Goal: Task Accomplishment & Management: Manage account settings

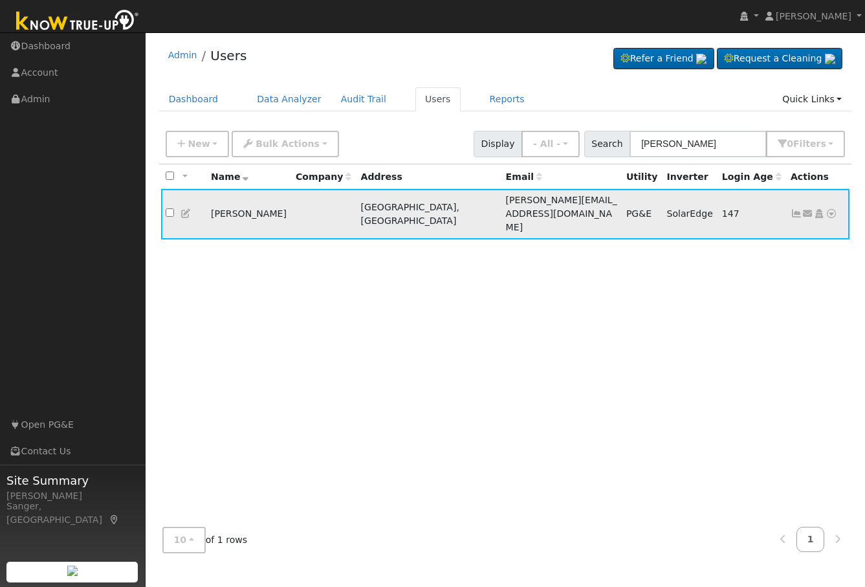
click at [794, 209] on icon at bounding box center [797, 213] width 12 height 9
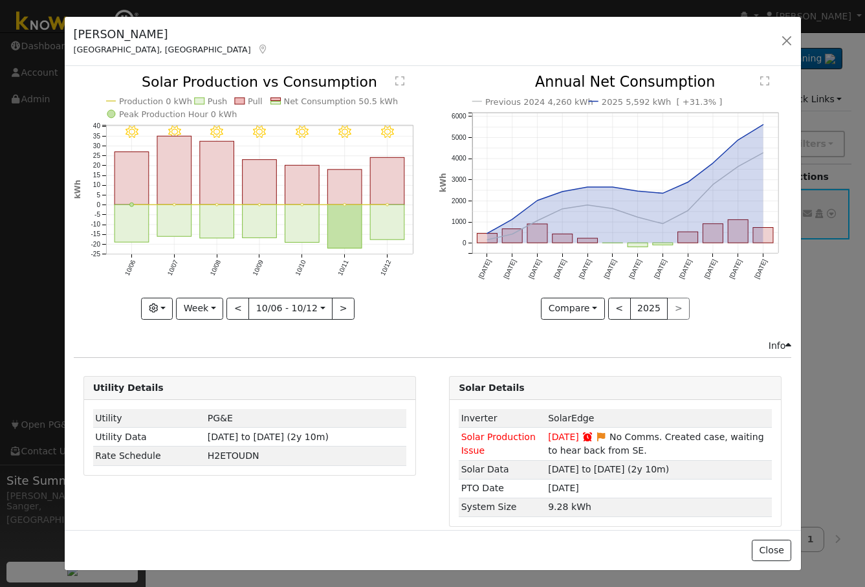
click at [407, 216] on icon "10/12 - Clear 10/11 - Clear 10/10 - Clear 10/09 - Clear 10/08 - Clear 10/07 - C…" at bounding box center [250, 196] width 352 height 243
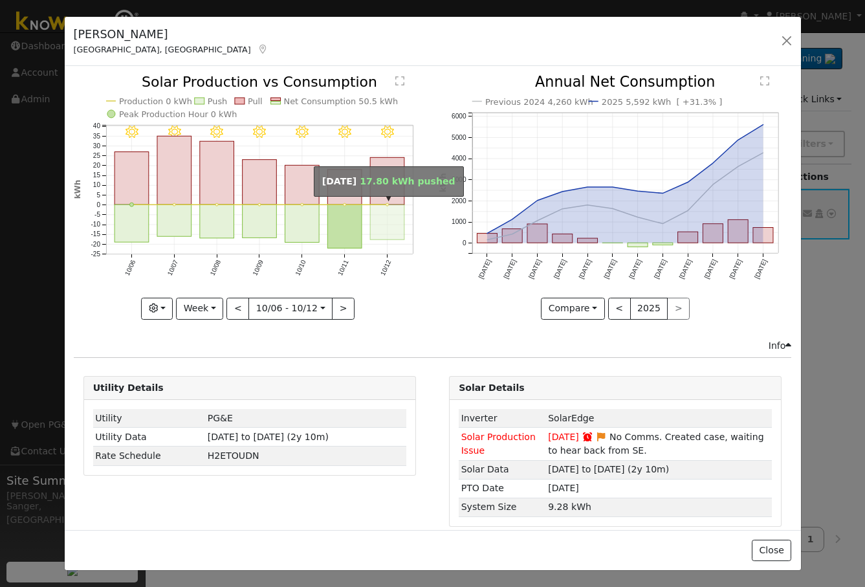
click at [393, 217] on rect "onclick=""" at bounding box center [387, 222] width 34 height 35
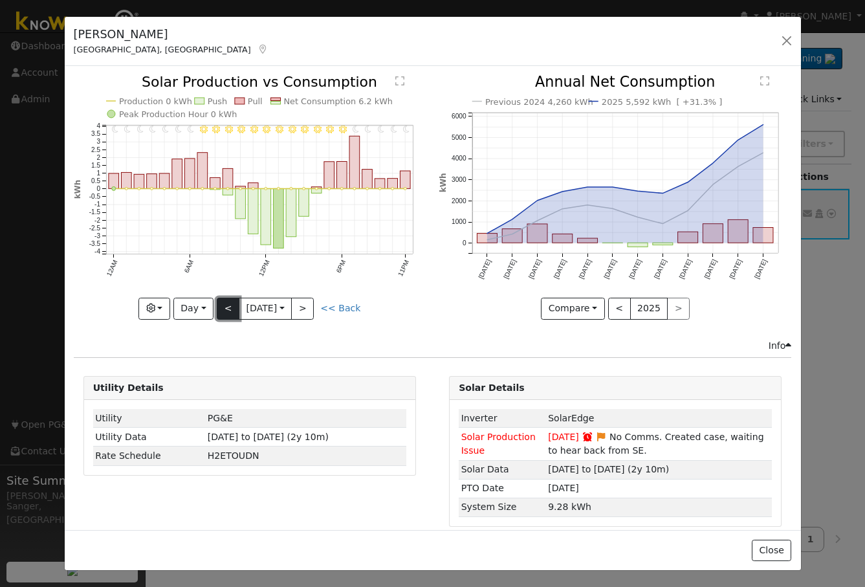
click at [221, 307] on button "<" at bounding box center [228, 309] width 23 height 22
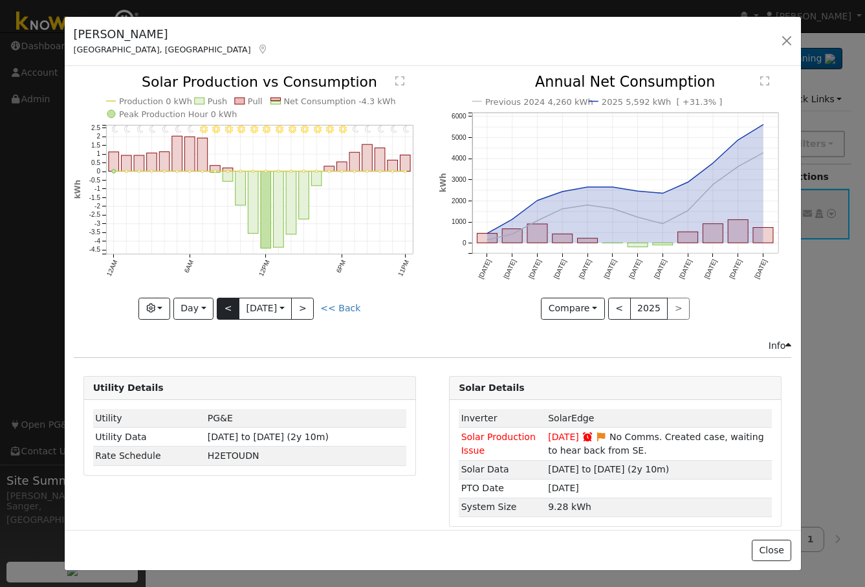
click at [221, 307] on div "11PM - Clear 10PM - Clear 9PM - Clear 8PM - Clear 7PM - Clear 6PM - Clear 5PM -…" at bounding box center [250, 197] width 352 height 244
click at [221, 307] on button "<" at bounding box center [228, 309] width 23 height 22
type input "[DATE]"
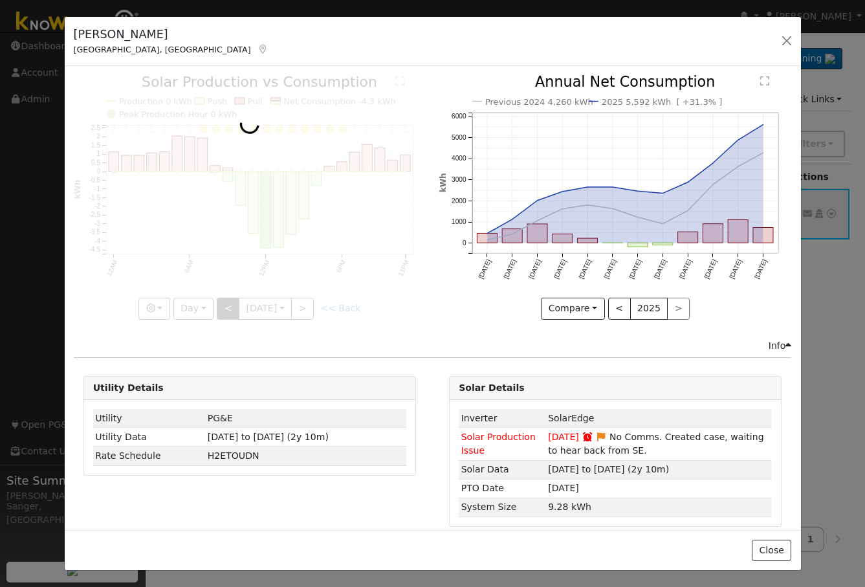
click at [221, 307] on div at bounding box center [250, 197] width 352 height 244
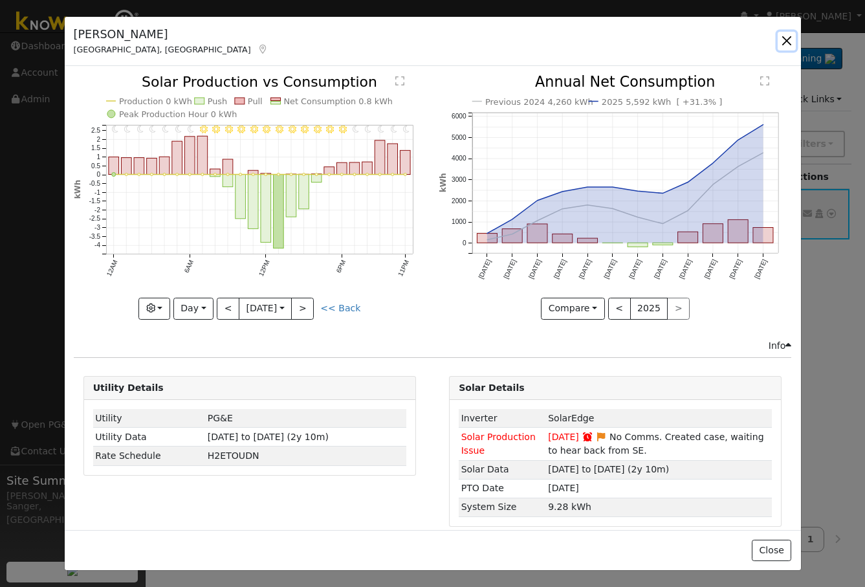
click at [788, 41] on button "button" at bounding box center [787, 41] width 18 height 18
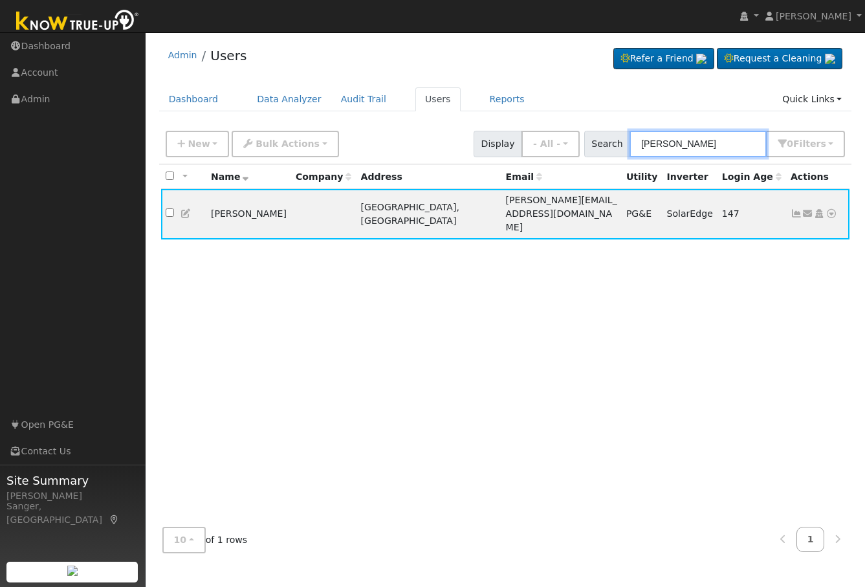
drag, startPoint x: 711, startPoint y: 142, endPoint x: 611, endPoint y: 152, distance: 100.9
click at [611, 152] on div "Search [PERSON_NAME] 0 Filter s My accounts Role Show - All - Show Leads Admin …" at bounding box center [716, 144] width 262 height 27
paste input "[PERSON_NAME]"
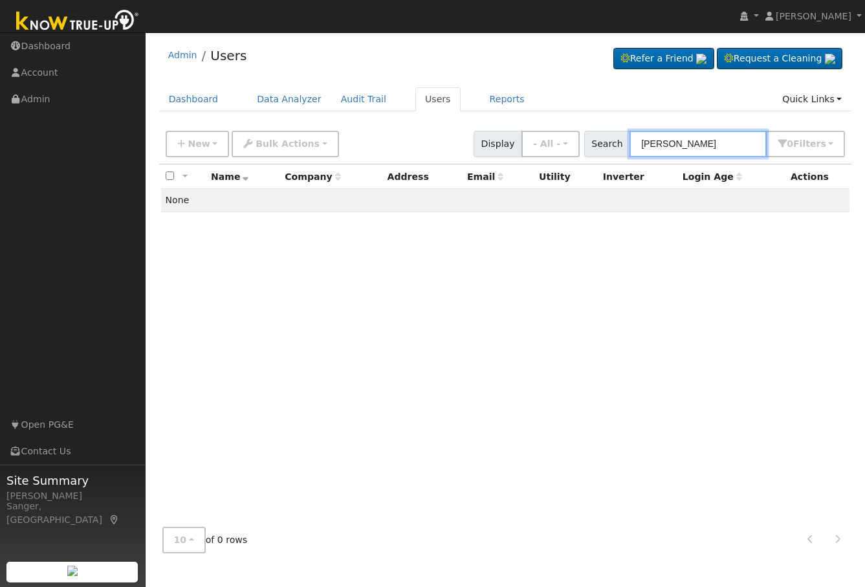
type input "[PERSON_NAME]"
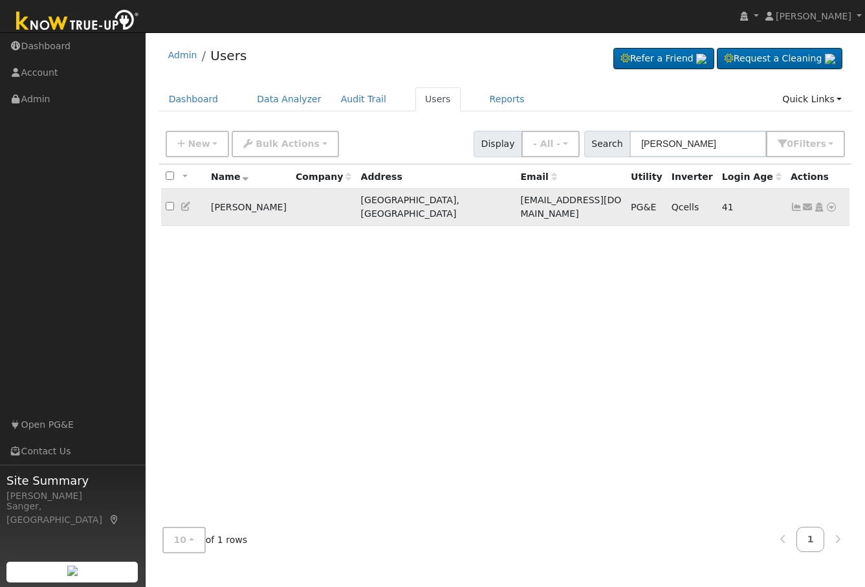
click at [797, 203] on icon at bounding box center [797, 207] width 12 height 9
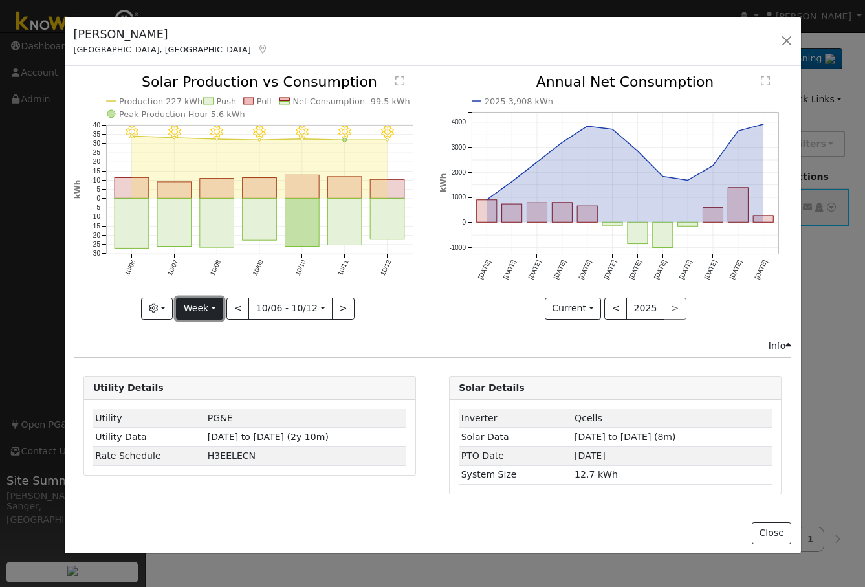
click at [205, 310] on button "Week" at bounding box center [199, 309] width 47 height 22
click at [210, 396] on link "Year" at bounding box center [222, 390] width 90 height 18
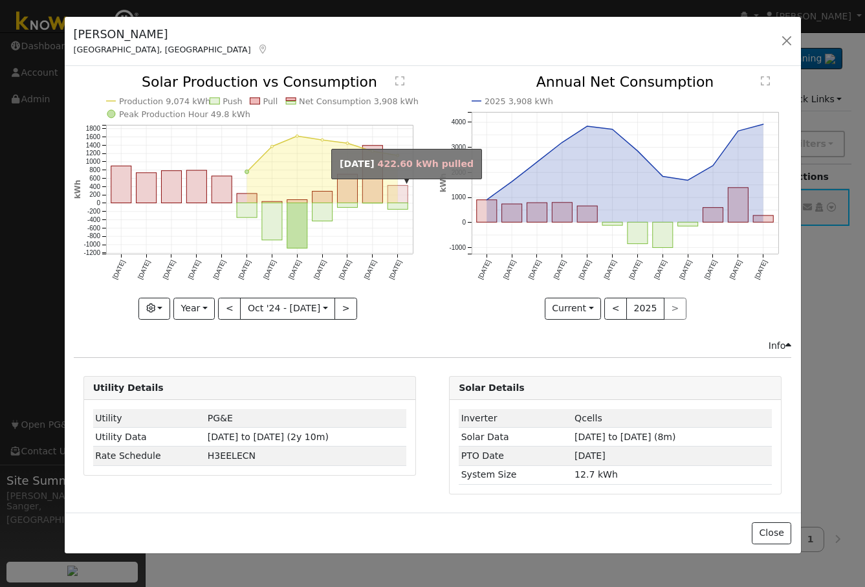
click at [390, 198] on rect "onclick=""" at bounding box center [398, 194] width 20 height 17
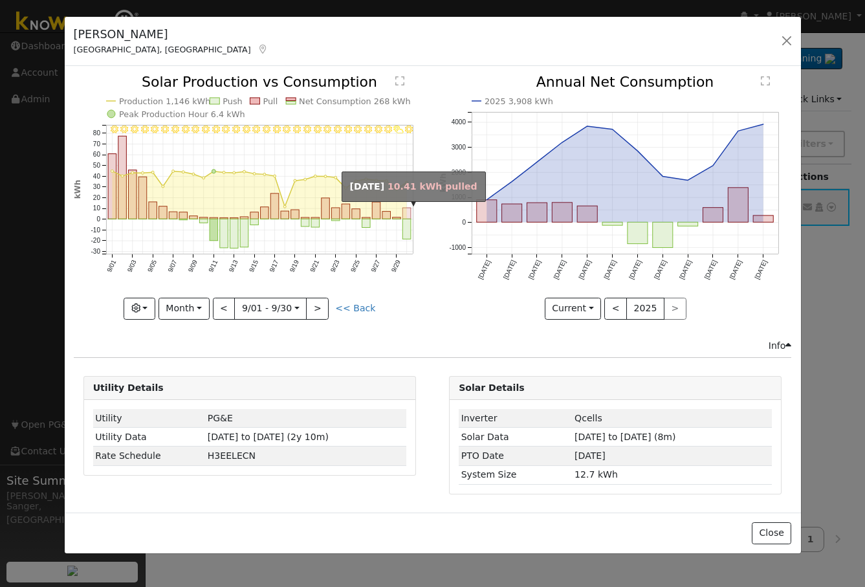
click at [405, 218] on rect "onclick=""" at bounding box center [407, 213] width 8 height 11
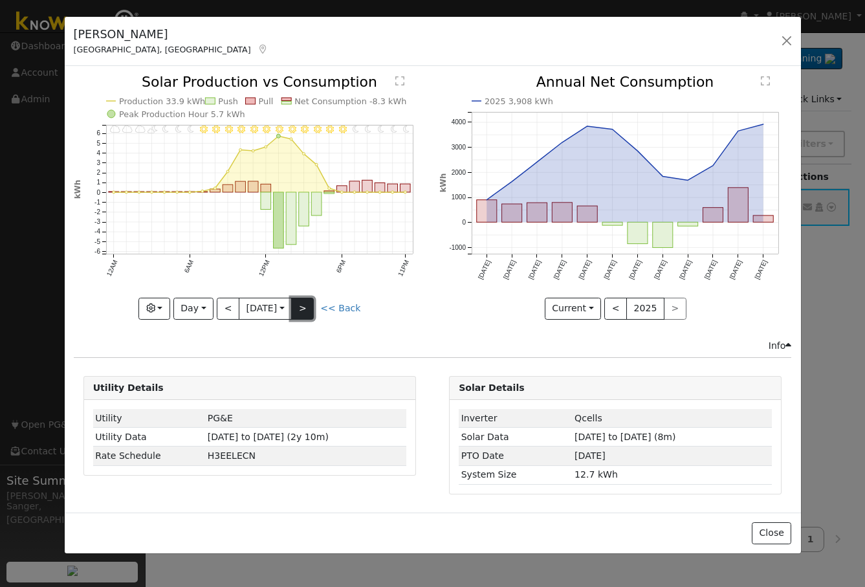
click at [306, 303] on button ">" at bounding box center [302, 309] width 23 height 22
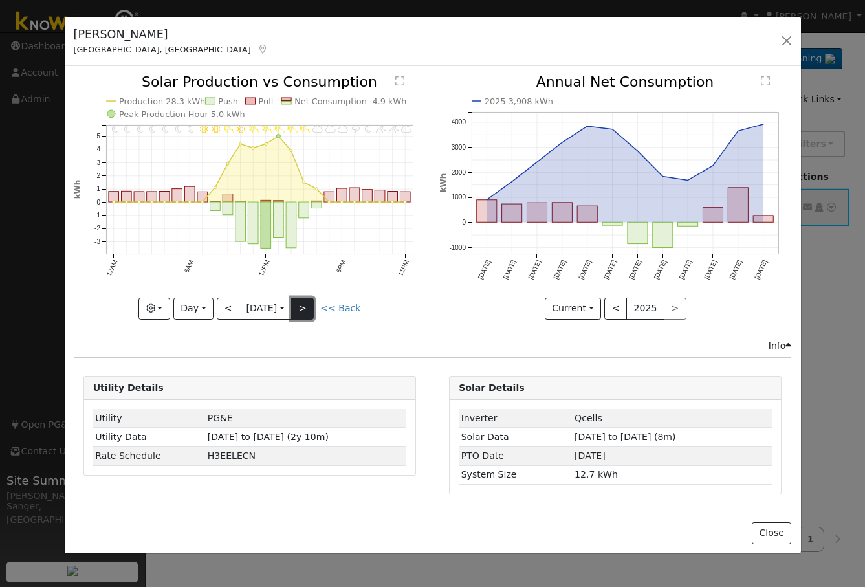
click at [306, 303] on button ">" at bounding box center [302, 309] width 23 height 22
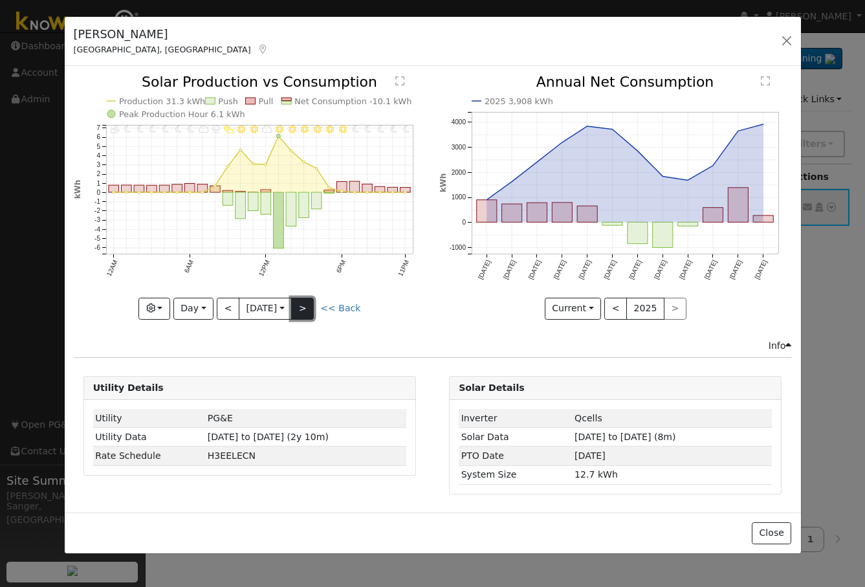
click at [306, 303] on button ">" at bounding box center [302, 309] width 23 height 22
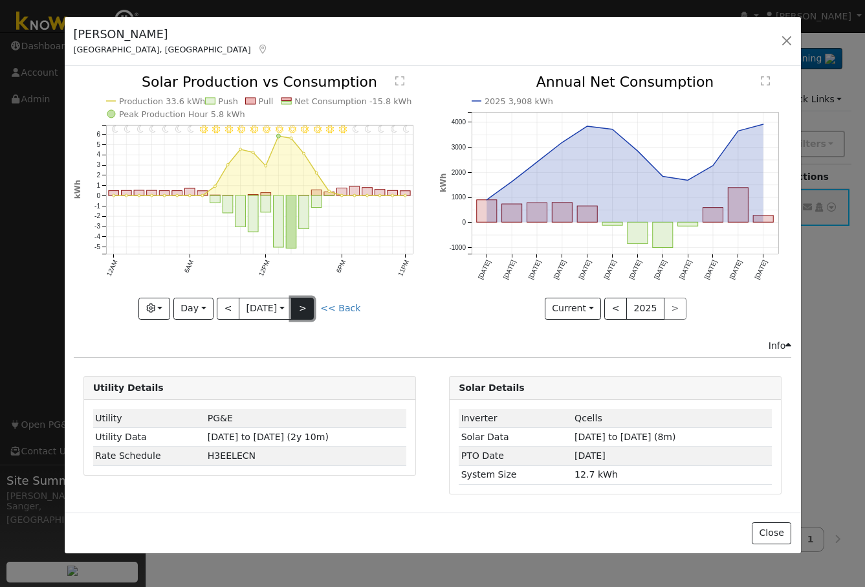
click at [306, 303] on button ">" at bounding box center [302, 309] width 23 height 22
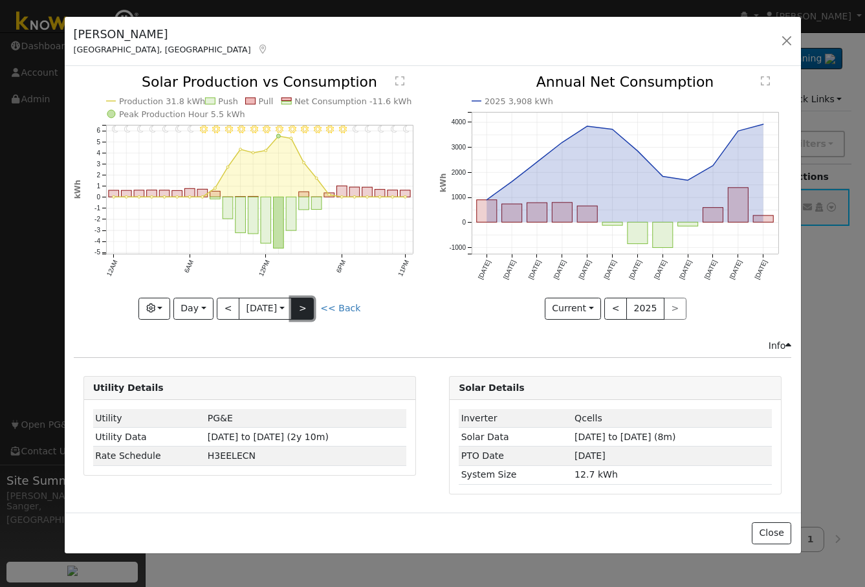
click at [306, 303] on button ">" at bounding box center [302, 309] width 23 height 22
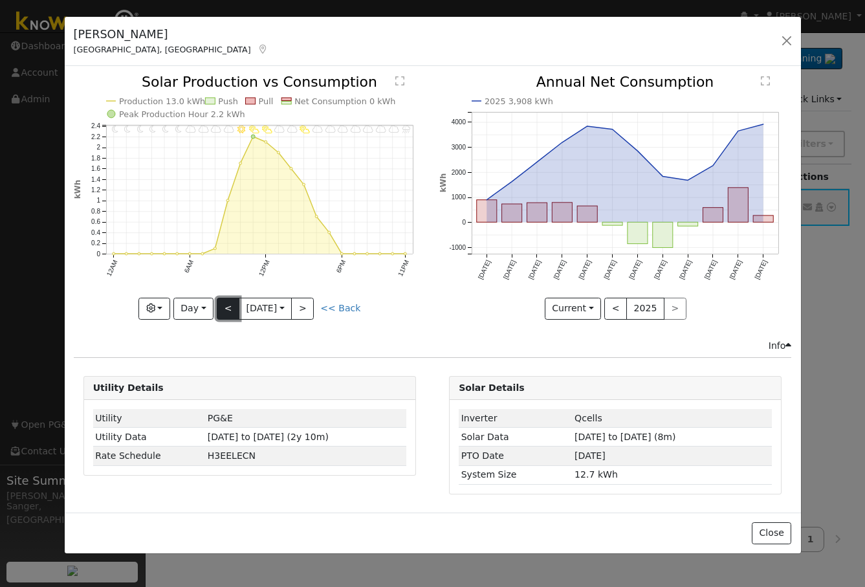
click at [227, 309] on button "<" at bounding box center [228, 309] width 23 height 22
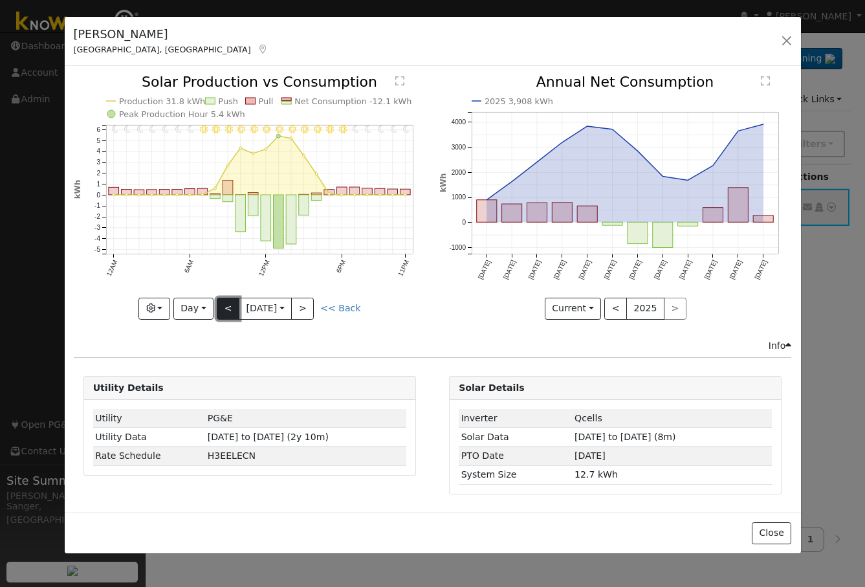
click at [227, 309] on button "<" at bounding box center [228, 309] width 23 height 22
click at [227, 309] on div at bounding box center [250, 197] width 352 height 244
click at [227, 309] on button "<" at bounding box center [228, 309] width 23 height 22
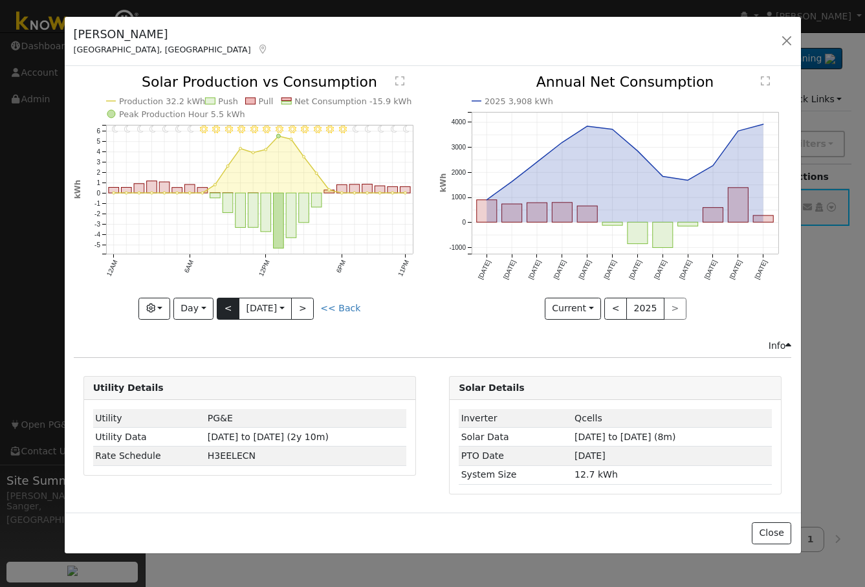
click at [227, 309] on div at bounding box center [250, 197] width 352 height 244
click at [227, 309] on button "<" at bounding box center [228, 309] width 23 height 22
click at [227, 309] on div at bounding box center [250, 197] width 352 height 244
click at [227, 309] on div "11PM - Clear 10PM - Clear 9PM - Clear 8PM - Clear 7PM - Clear 6PM - Clear 5PM -…" at bounding box center [250, 197] width 352 height 244
click at [227, 309] on button "<" at bounding box center [228, 309] width 23 height 22
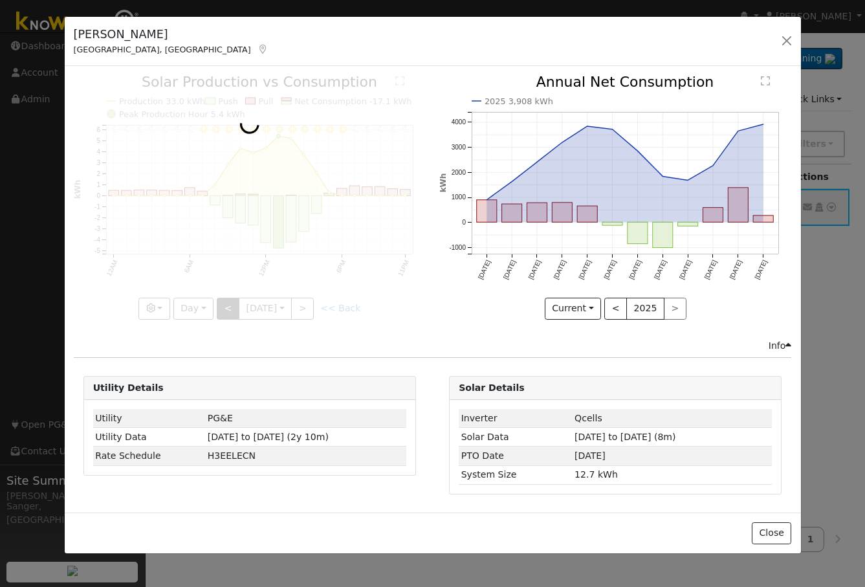
click at [227, 309] on div at bounding box center [250, 197] width 352 height 244
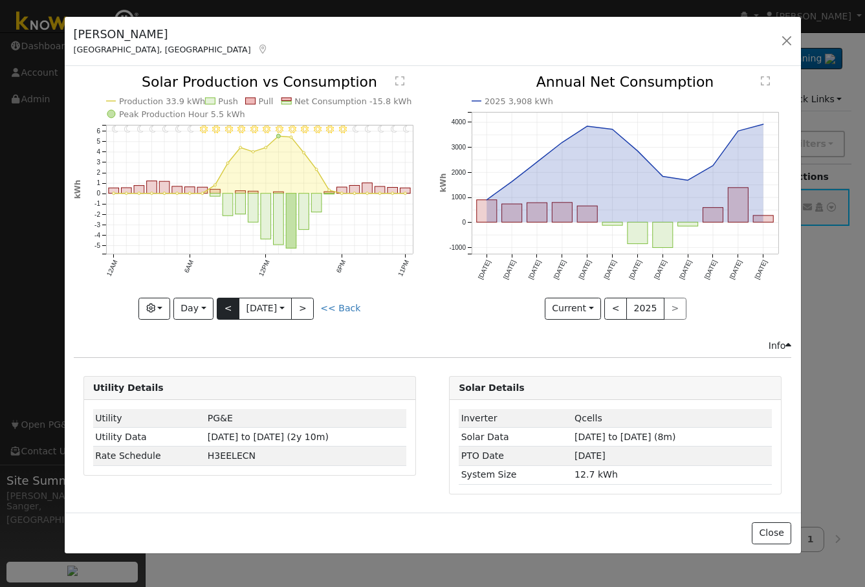
click at [227, 309] on div "11PM - Clear 10PM - Clear 9PM - Clear 8PM - Clear 7PM - Clear 6PM - Clear 5PM -…" at bounding box center [250, 197] width 352 height 244
click at [227, 309] on button "<" at bounding box center [228, 309] width 23 height 22
click at [227, 309] on div at bounding box center [250, 197] width 352 height 244
click at [227, 309] on button "<" at bounding box center [228, 309] width 23 height 22
click at [227, 309] on div at bounding box center [250, 197] width 352 height 244
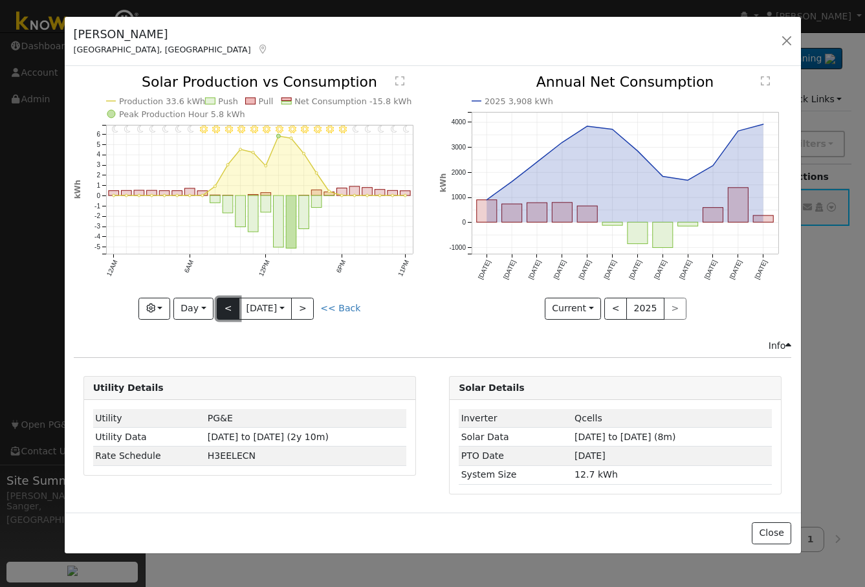
click at [227, 309] on button "<" at bounding box center [228, 309] width 23 height 22
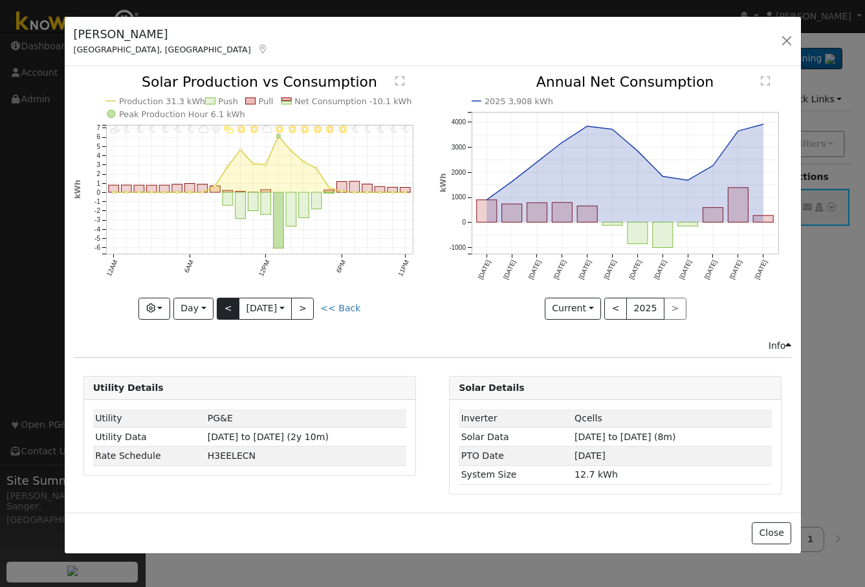
click at [227, 309] on div at bounding box center [250, 197] width 352 height 244
click at [227, 309] on button "<" at bounding box center [228, 309] width 23 height 22
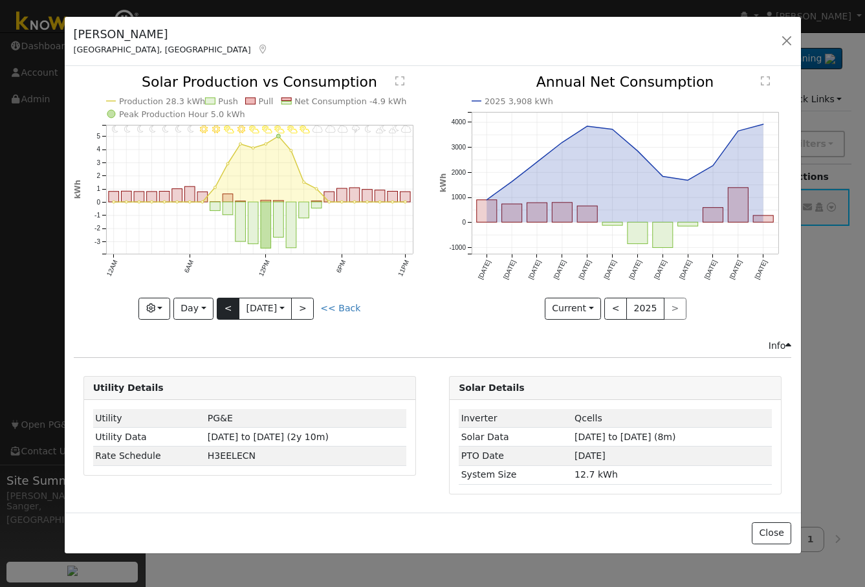
click at [227, 309] on div "11PM - MostlyCloudy 10PM - PartlyCloudy 9PM - PartlyCloudy 8PM - MostlyClear 7P…" at bounding box center [250, 197] width 352 height 244
click at [227, 309] on button "<" at bounding box center [228, 309] width 23 height 22
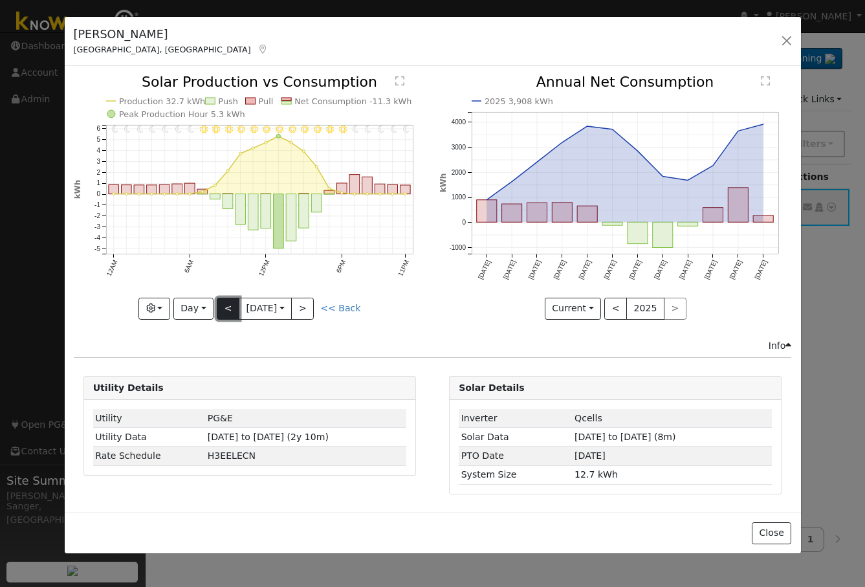
click at [227, 309] on button "<" at bounding box center [228, 309] width 23 height 22
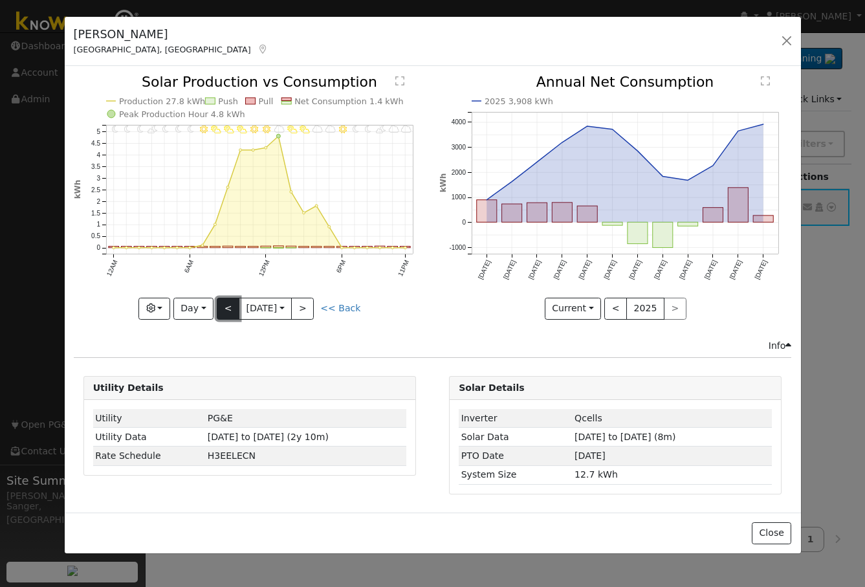
click at [227, 309] on button "<" at bounding box center [228, 309] width 23 height 22
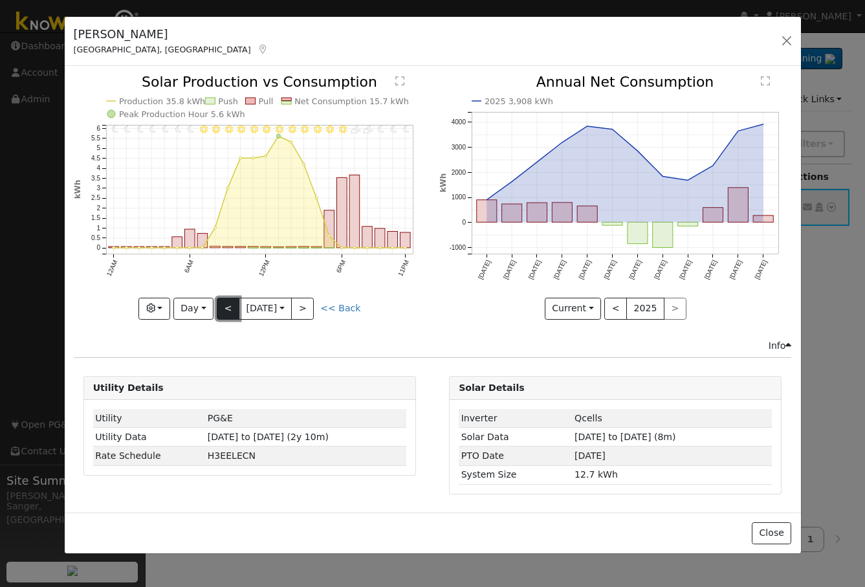
click at [227, 309] on button "<" at bounding box center [228, 309] width 23 height 22
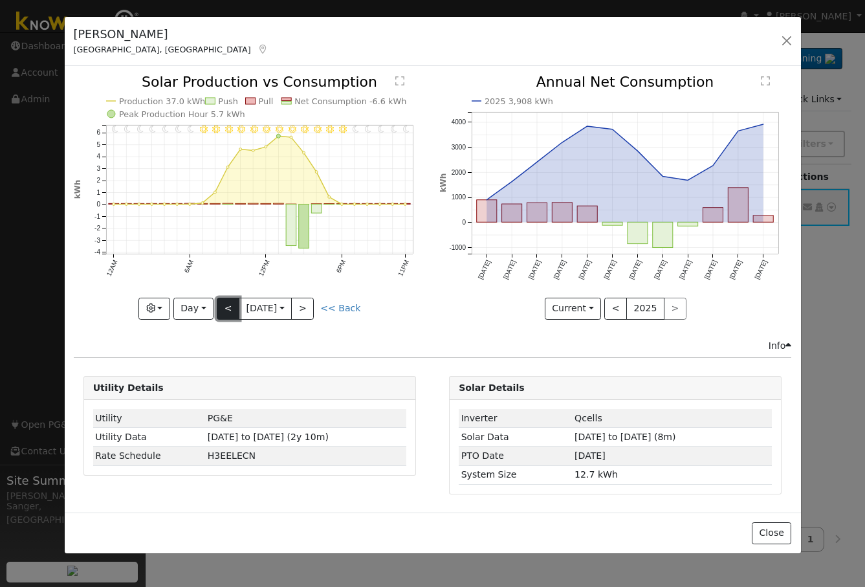
click at [227, 309] on button "<" at bounding box center [228, 309] width 23 height 22
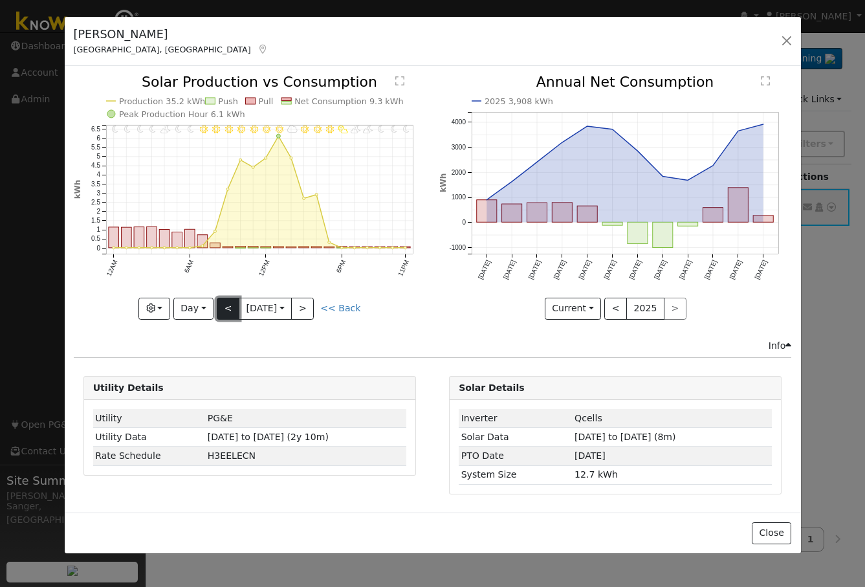
click at [227, 309] on button "<" at bounding box center [228, 309] width 23 height 22
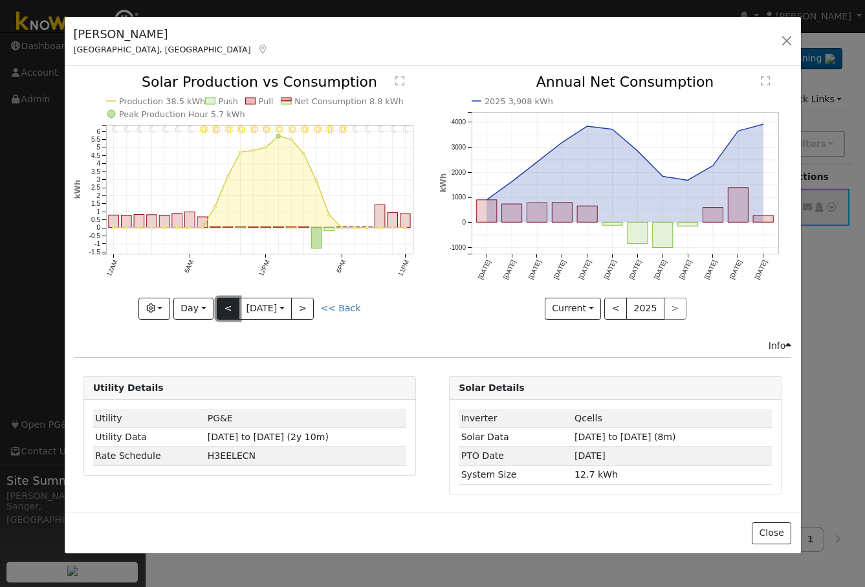
click at [227, 309] on button "<" at bounding box center [228, 309] width 23 height 22
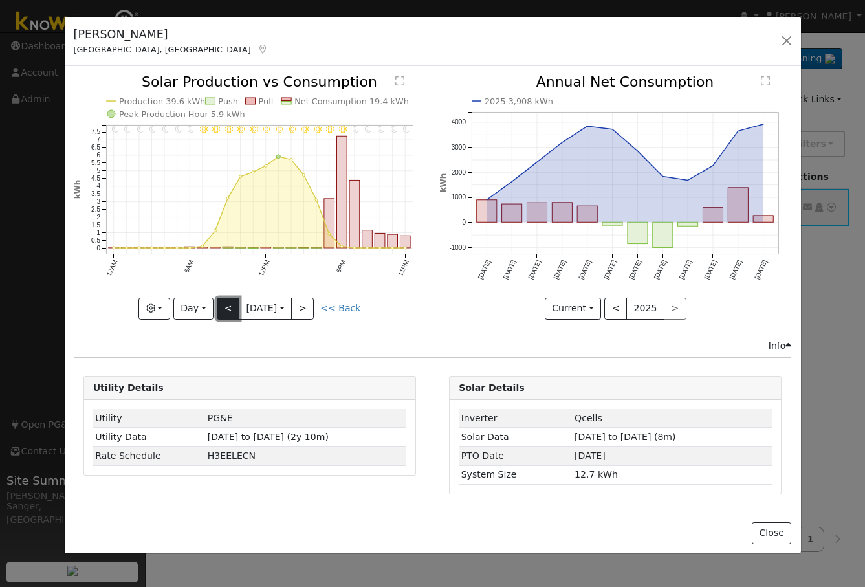
click at [227, 309] on button "<" at bounding box center [228, 309] width 23 height 22
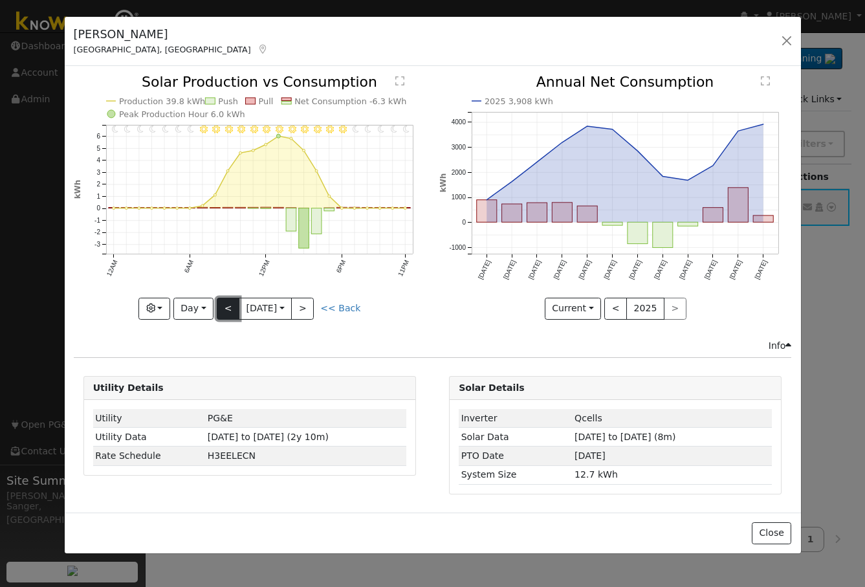
click at [229, 308] on button "<" at bounding box center [228, 309] width 23 height 22
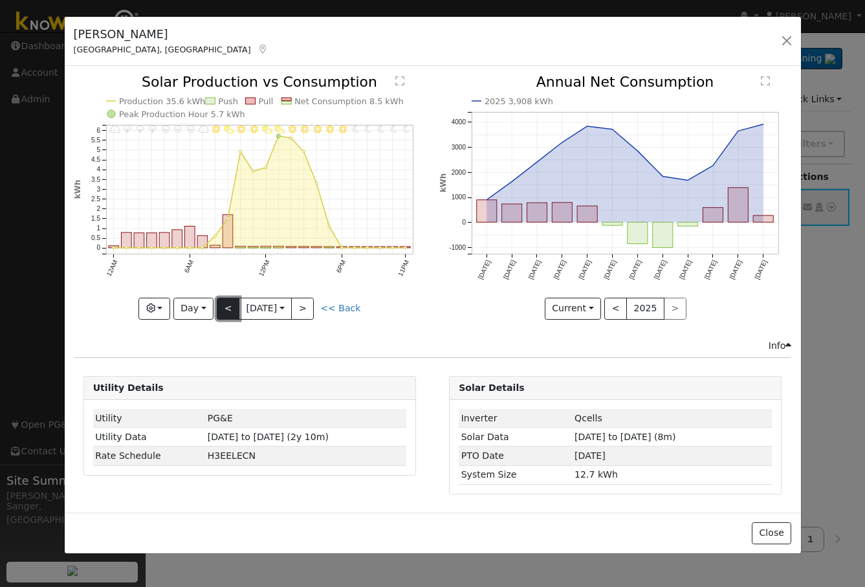
click at [229, 308] on button "<" at bounding box center [228, 309] width 23 height 22
type input "[DATE]"
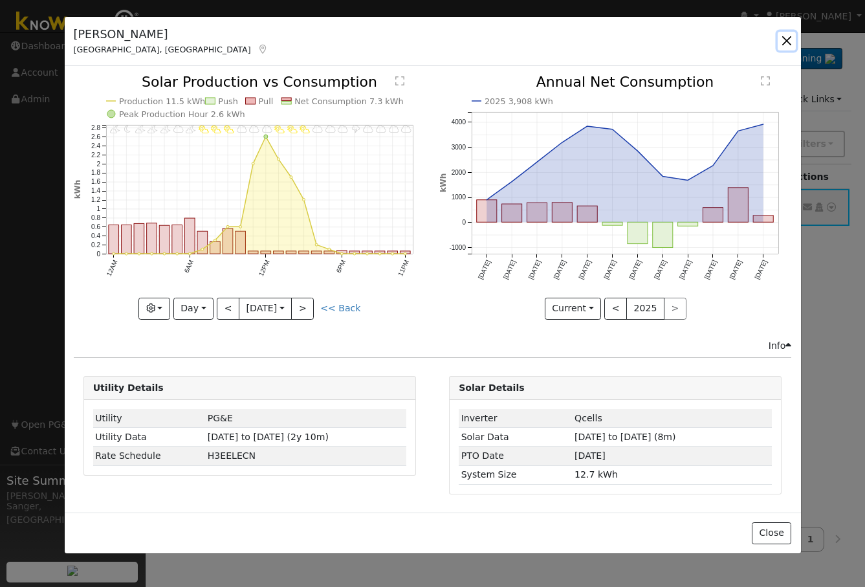
click at [783, 38] on button "button" at bounding box center [787, 41] width 18 height 18
